Goal: Task Accomplishment & Management: Use online tool/utility

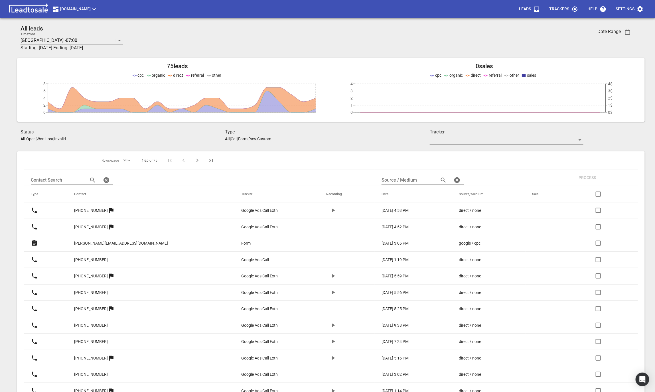
click at [330, 212] on icon "button" at bounding box center [333, 210] width 7 height 7
click at [104, 213] on p "[PHONE_NUMBER]" at bounding box center [91, 211] width 34 height 6
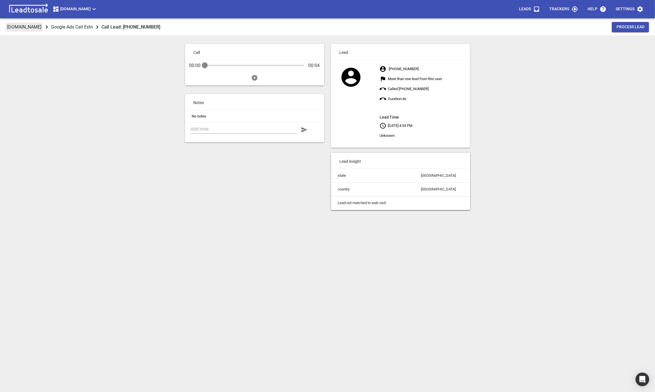
click at [41, 30] on p "[DOMAIN_NAME]" at bounding box center [24, 27] width 34 height 7
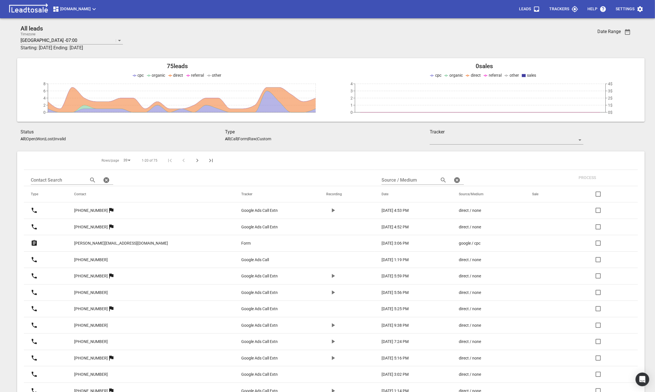
click at [241, 258] on p "Google Ads Call" at bounding box center [255, 260] width 28 height 6
click at [327, 280] on button "button" at bounding box center [333, 276] width 14 height 14
click at [330, 280] on icon "button" at bounding box center [333, 276] width 7 height 7
click at [326, 288] on button "button" at bounding box center [333, 293] width 14 height 14
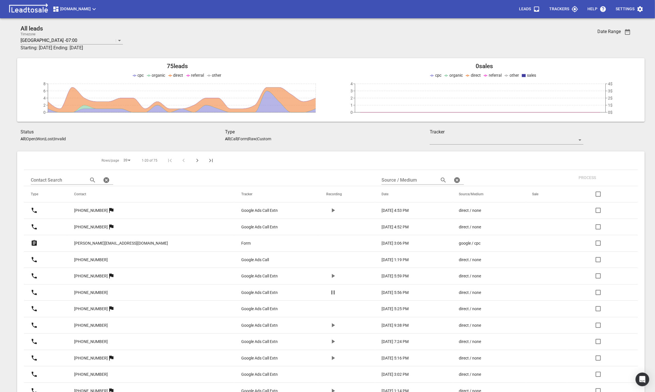
click at [332, 292] on icon "button" at bounding box center [333, 293] width 3 height 4
click at [330, 327] on icon "button" at bounding box center [333, 325] width 7 height 7
click at [330, 326] on icon "button" at bounding box center [333, 325] width 7 height 7
click at [328, 338] on button "button" at bounding box center [333, 342] width 14 height 14
